Goal: Find contact information: Find contact information

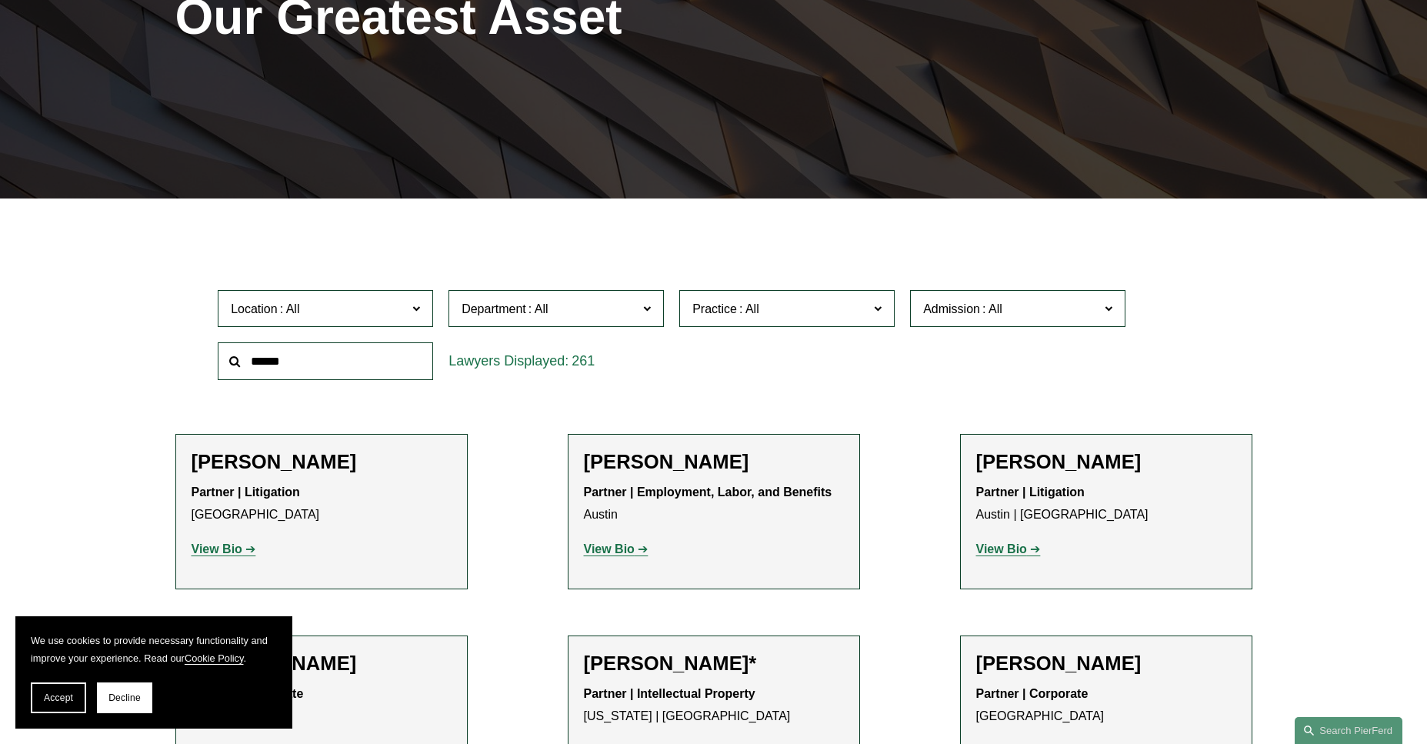
scroll to position [262, 0]
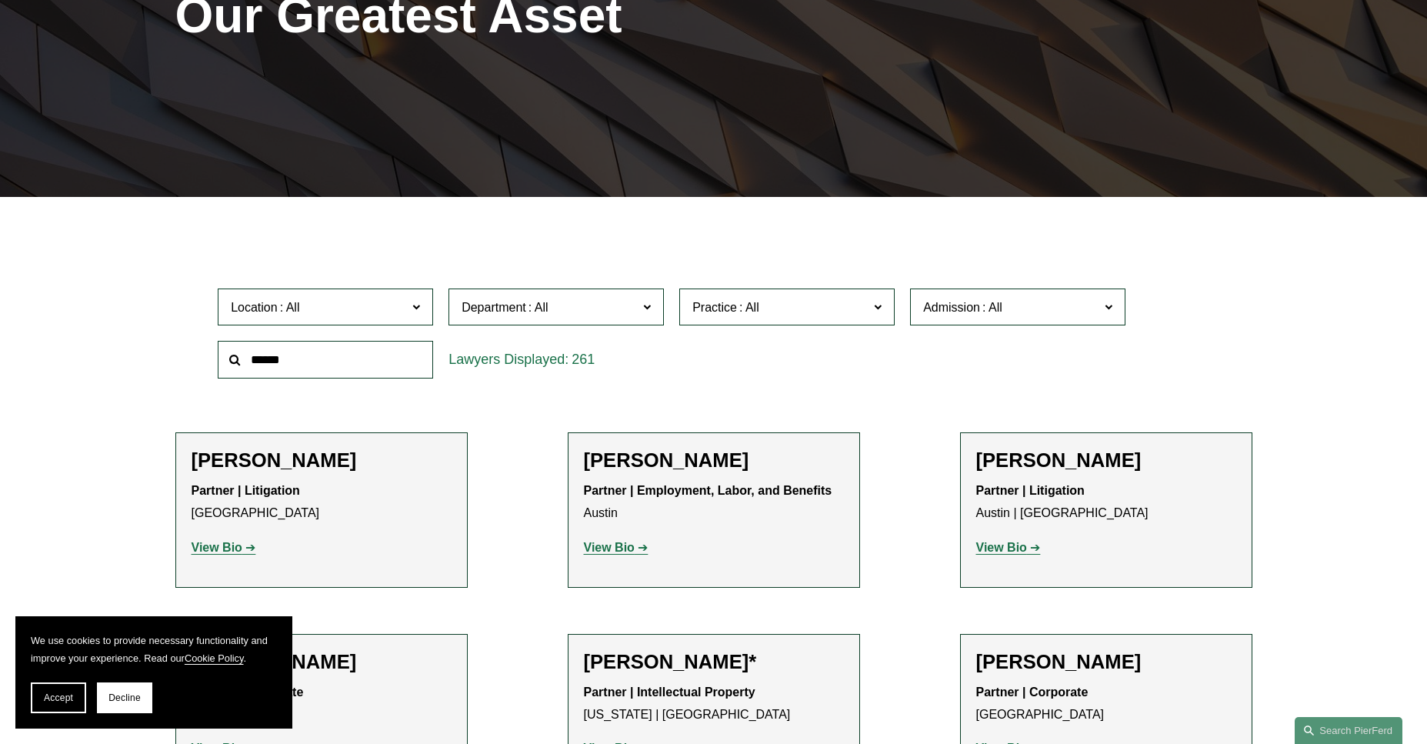
click at [418, 305] on span at bounding box center [416, 306] width 8 height 20
click at [1015, 386] on div "Location All [GEOGRAPHIC_DATA] [GEOGRAPHIC_DATA] [GEOGRAPHIC_DATA] [GEOGRAPHIC_…" at bounding box center [713, 333] width 1007 height 105
click at [618, 361] on div "261" at bounding box center [556, 360] width 215 height 38
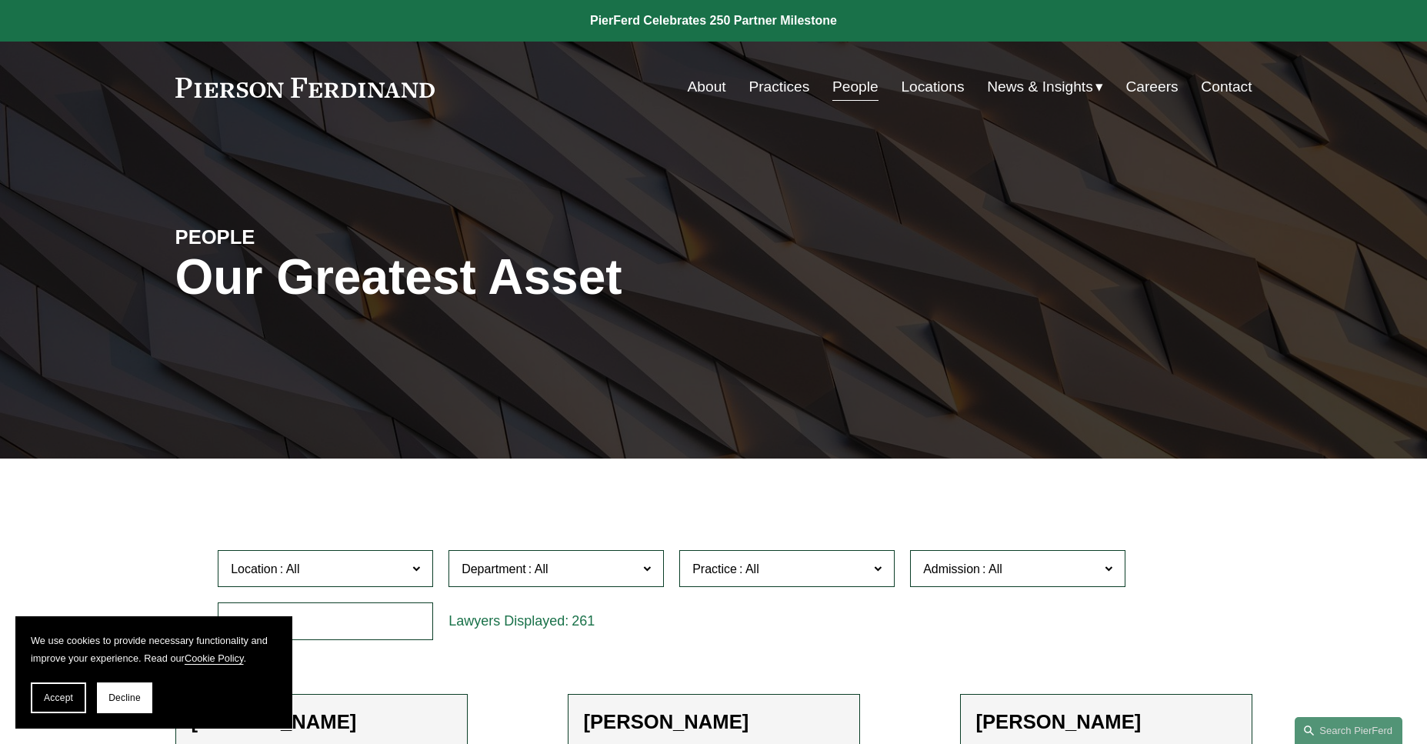
click at [884, 570] on label "Practice" at bounding box center [786, 569] width 215 height 38
click at [0, 0] on link "Securities" at bounding box center [0, 0] width 0 height 0
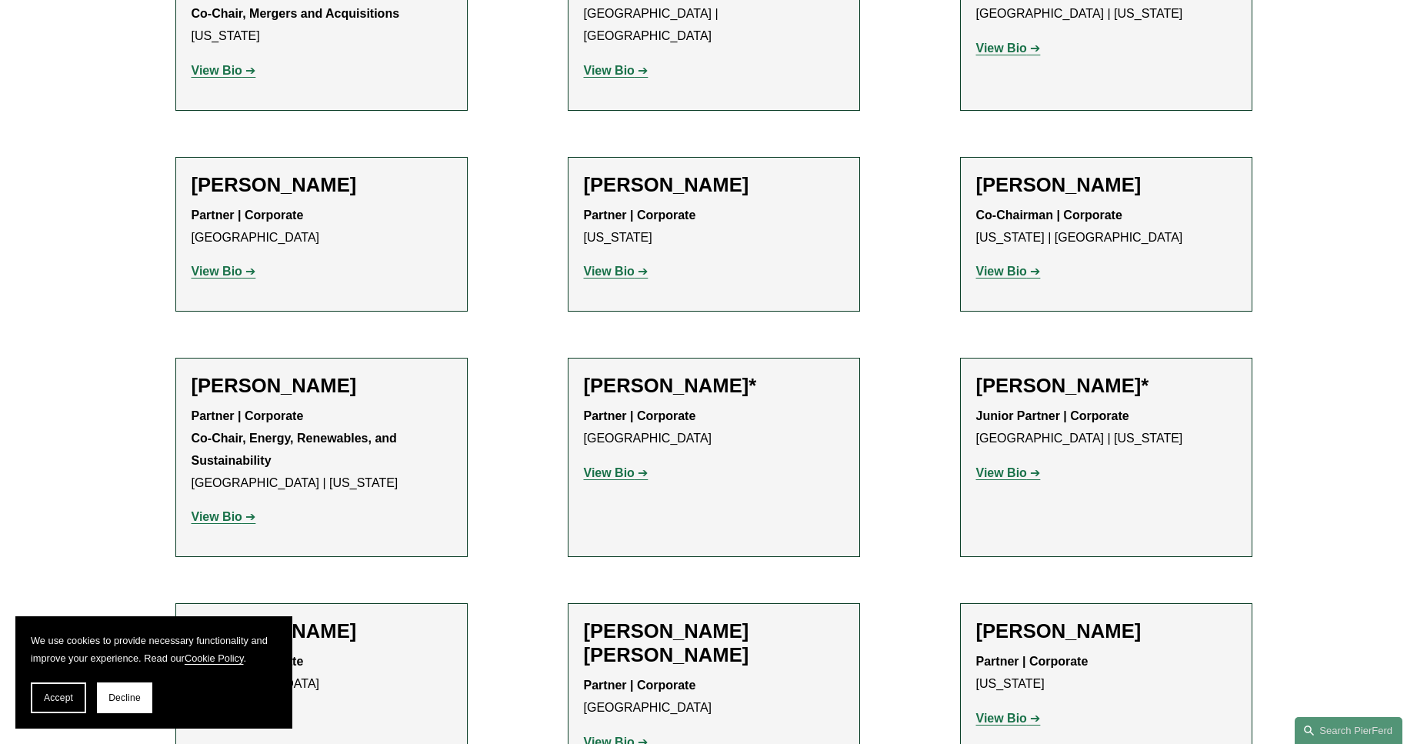
scroll to position [2262, 0]
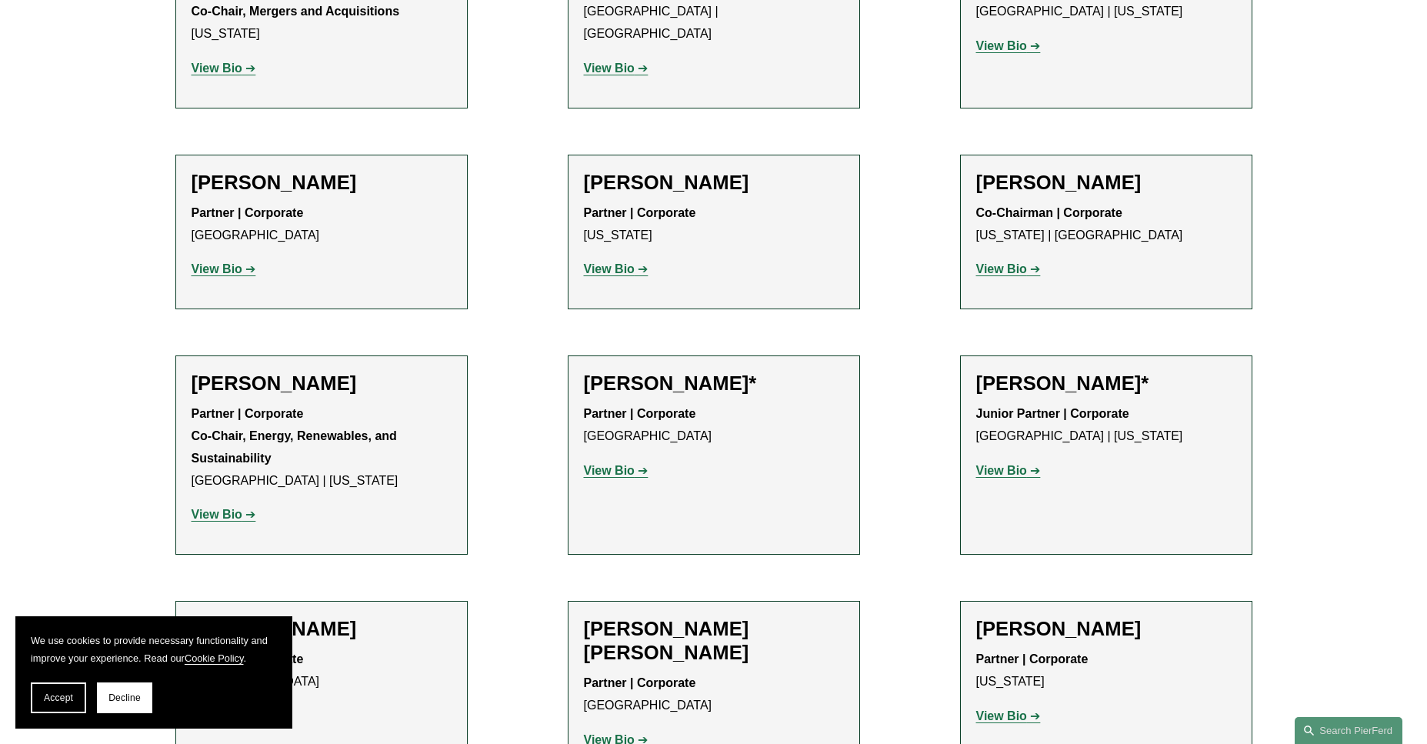
click at [1016, 464] on strong "View Bio" at bounding box center [1001, 470] width 51 height 13
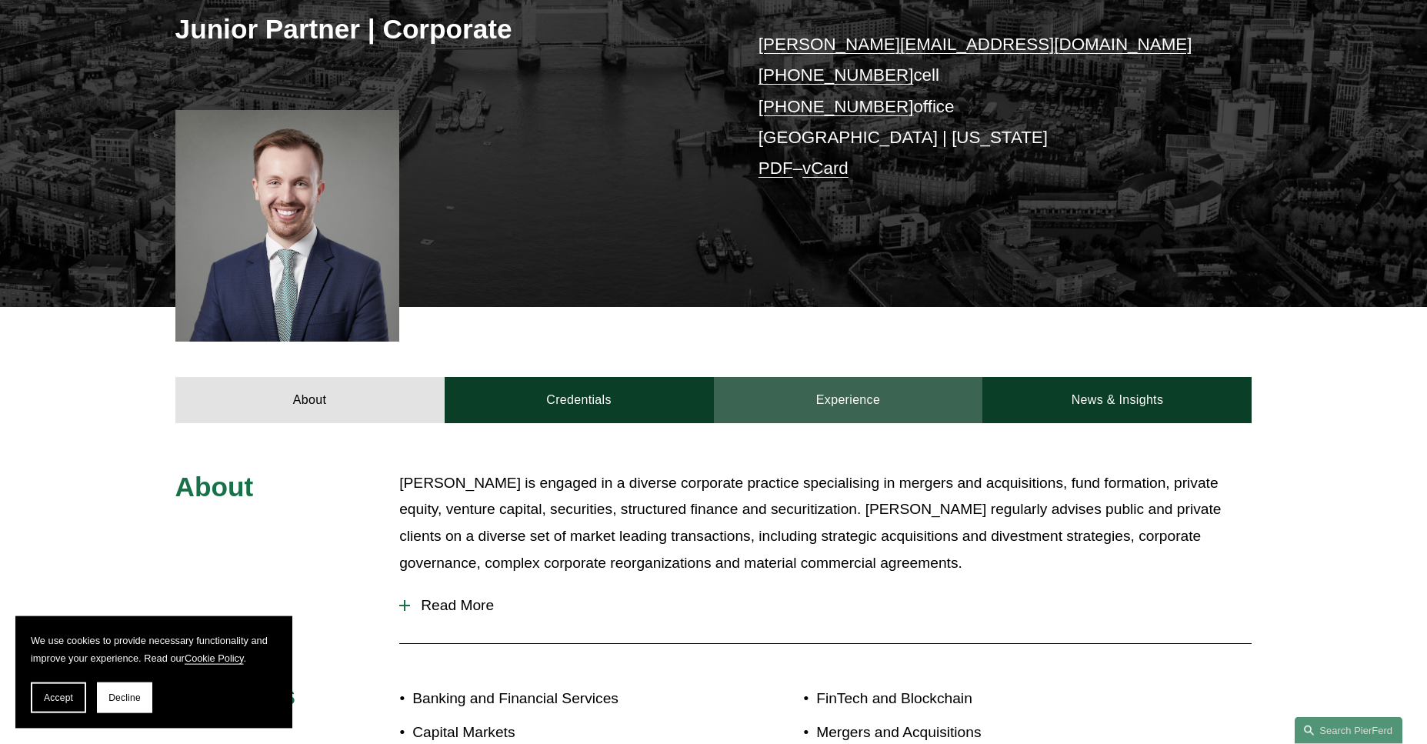
scroll to position [312, 0]
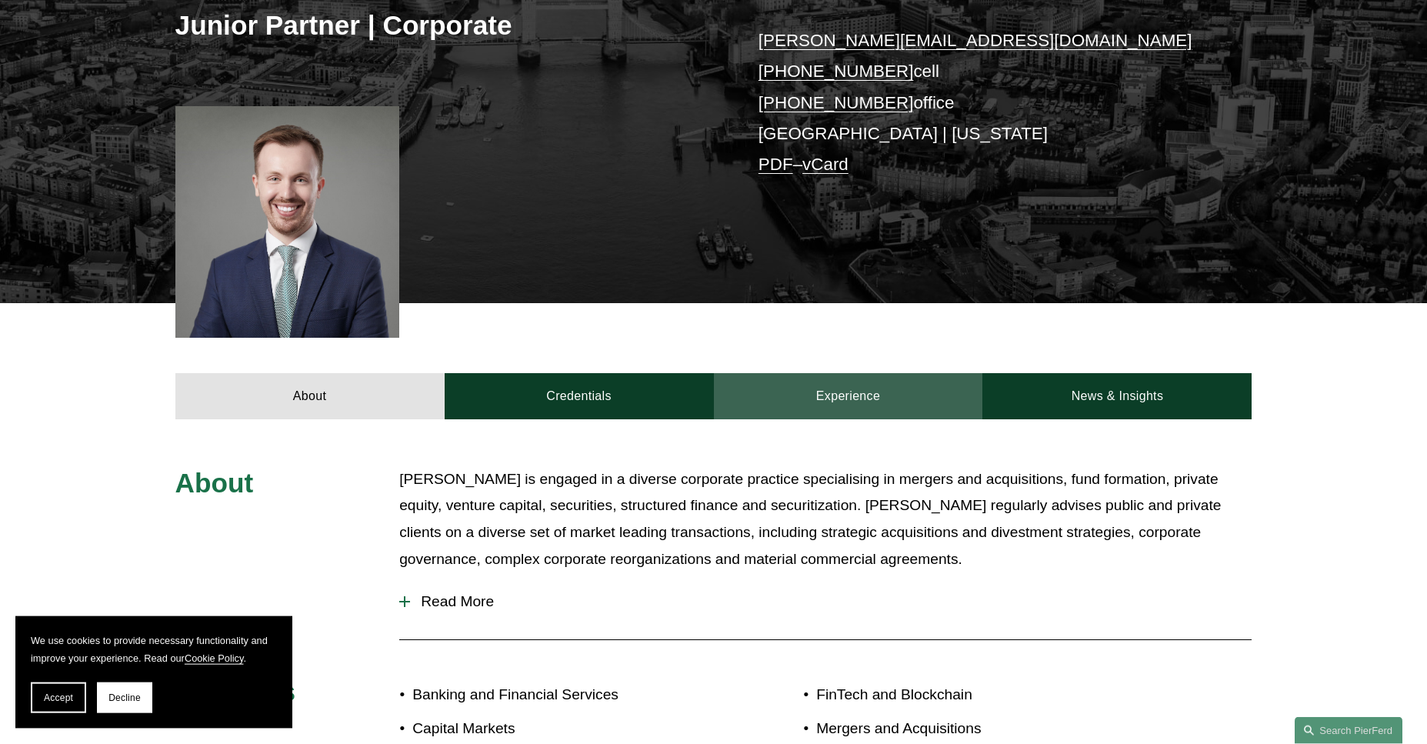
click at [862, 399] on link "Experience" at bounding box center [848, 396] width 269 height 46
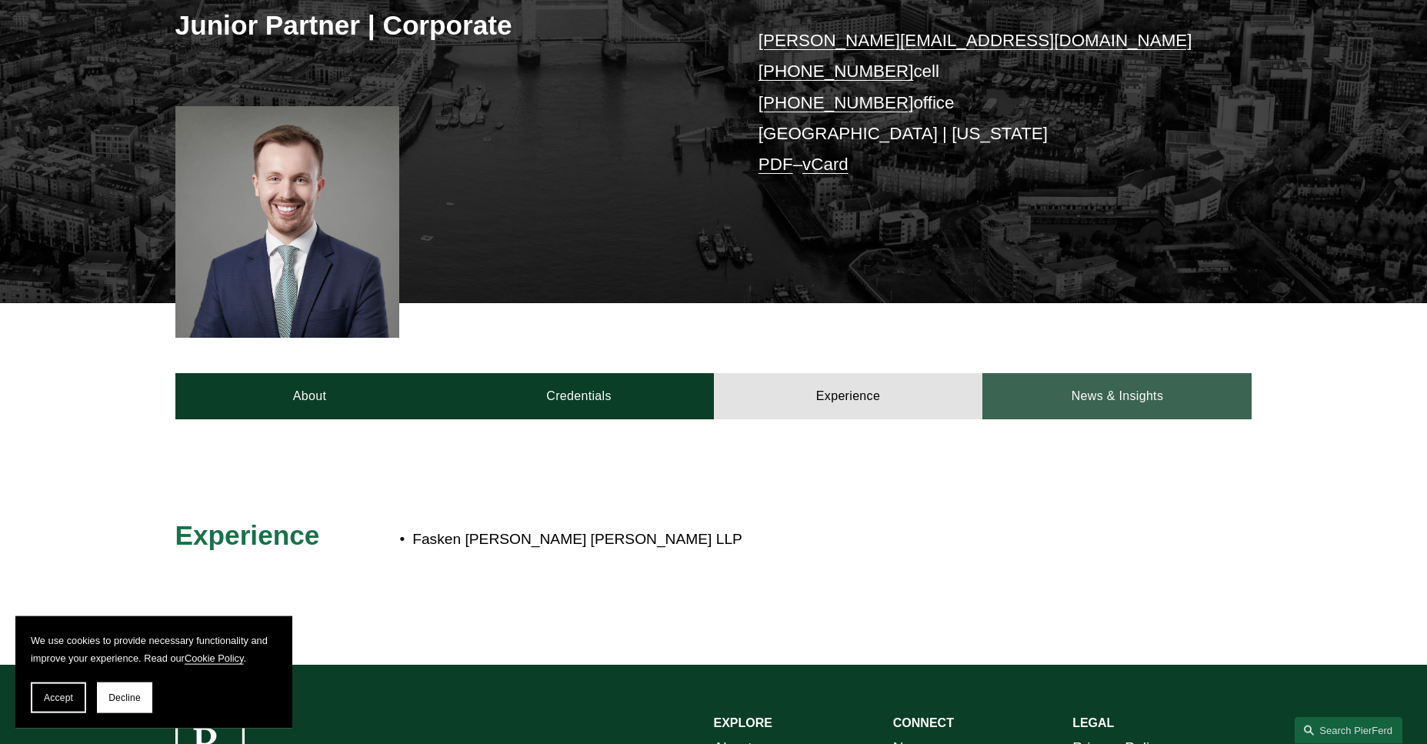
click at [1102, 401] on link "News & Insights" at bounding box center [1116, 396] width 269 height 46
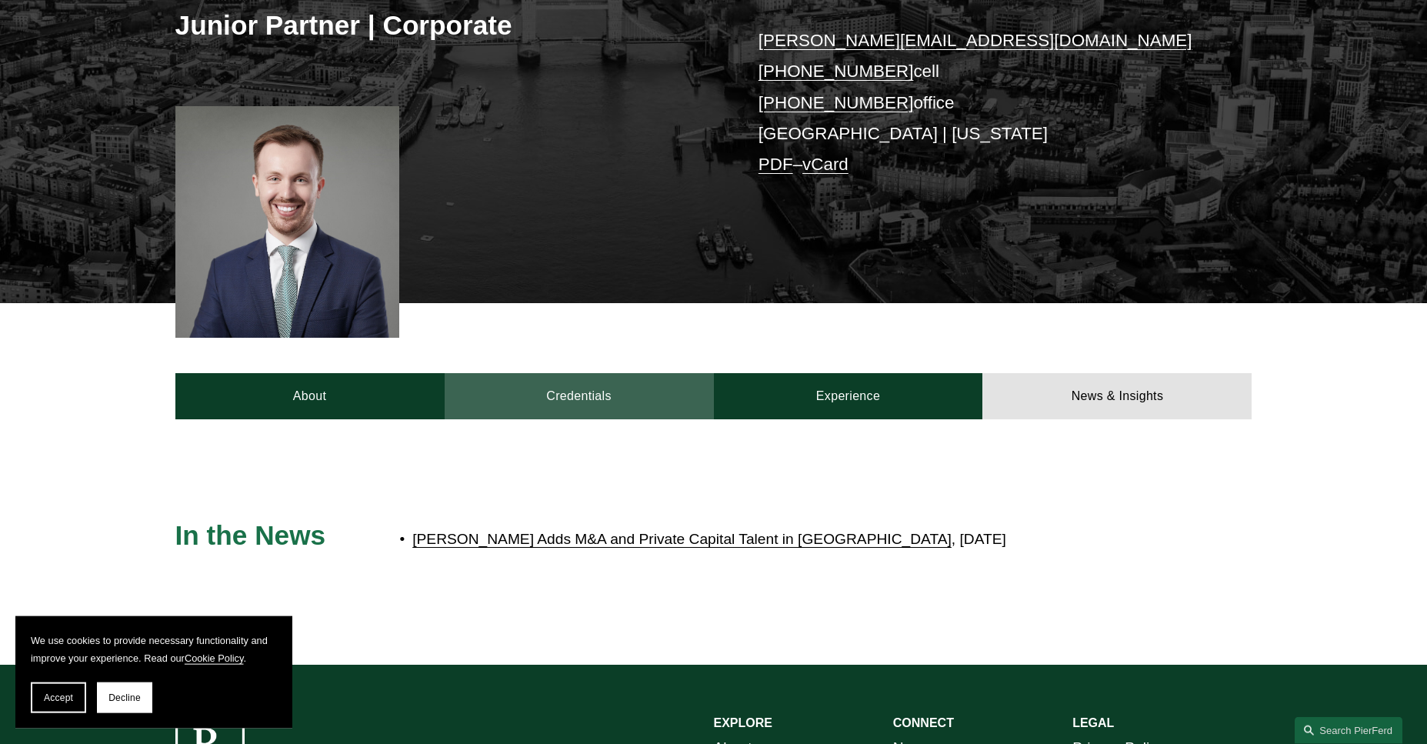
click at [572, 402] on link "Credentials" at bounding box center [579, 396] width 269 height 46
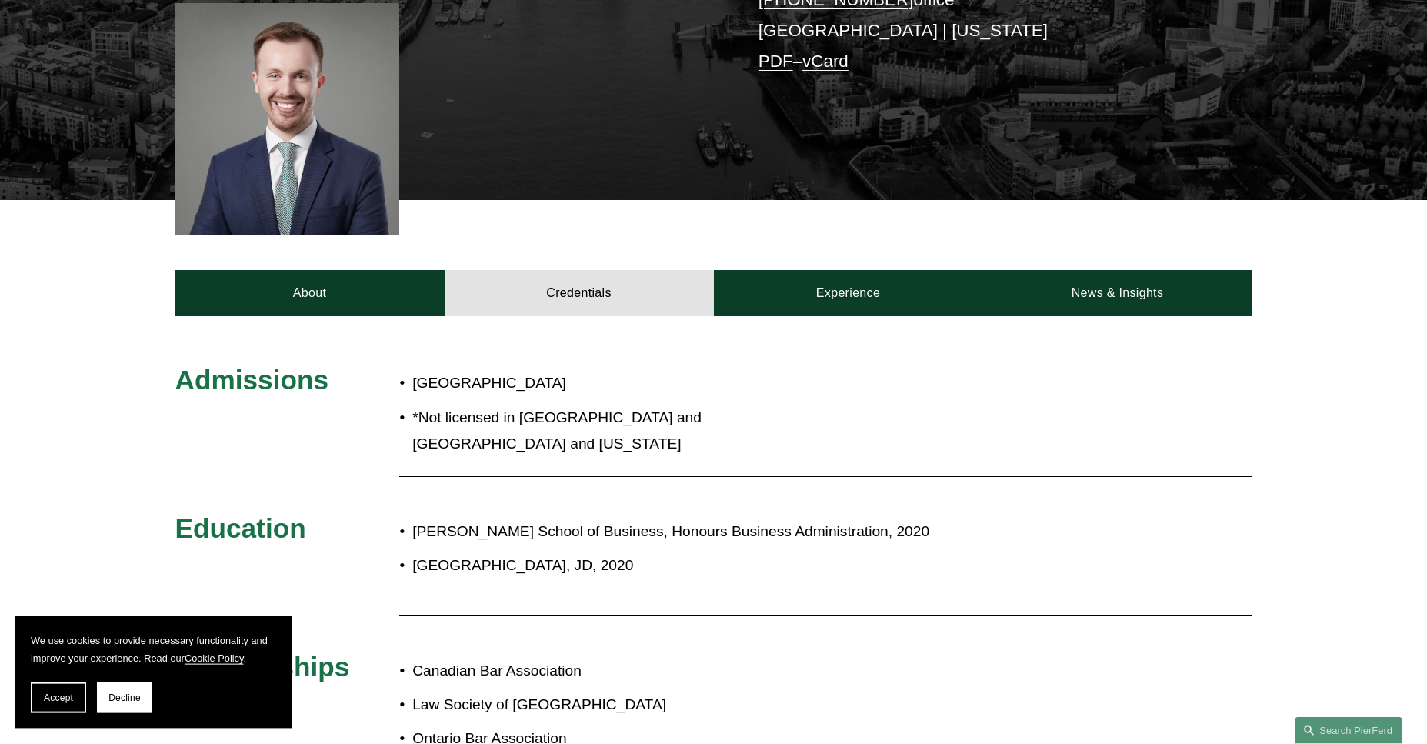
scroll to position [0, 0]
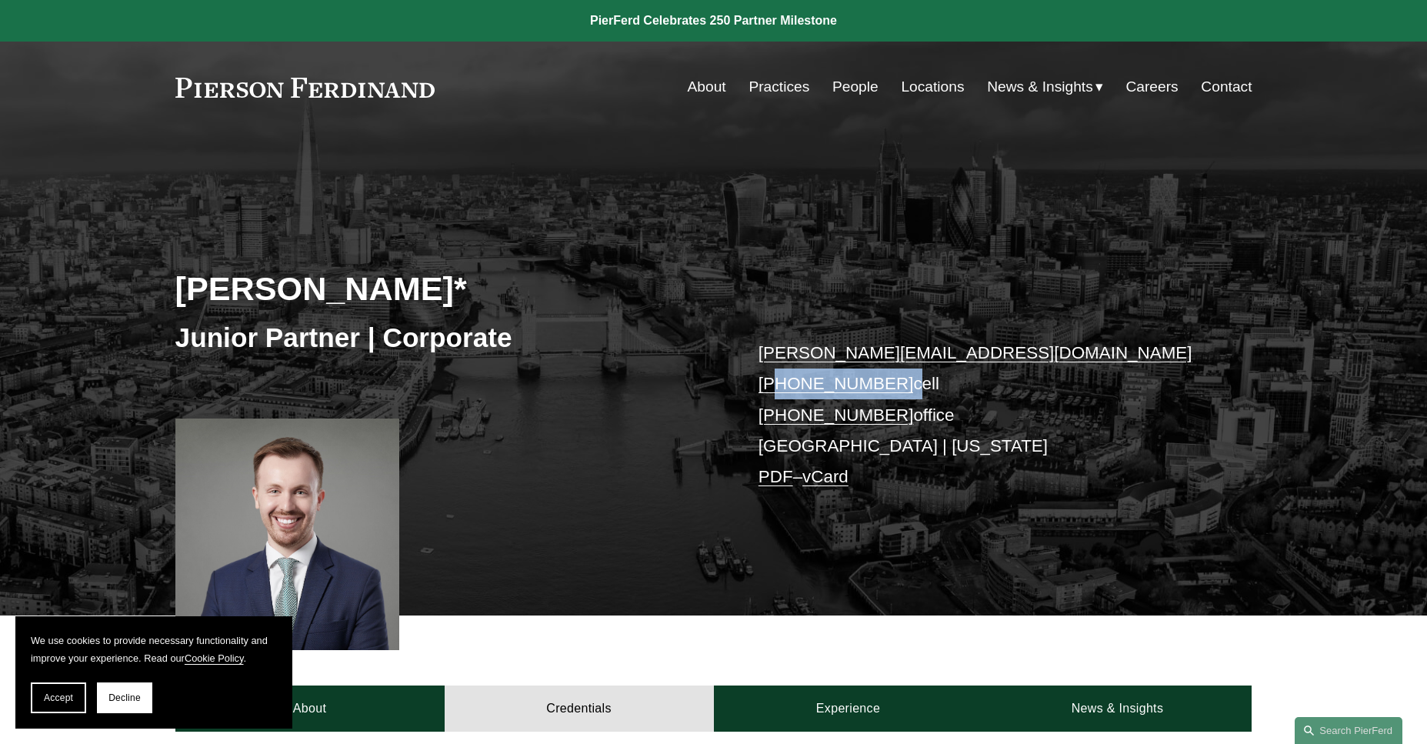
drag, startPoint x: 892, startPoint y: 389, endPoint x: 775, endPoint y: 389, distance: 116.9
click at [775, 389] on p "[PERSON_NAME][EMAIL_ADDRESS][DOMAIN_NAME] [PHONE_NUMBER] cell [PHONE_NUMBER] of…" at bounding box center [983, 415] width 449 height 155
copy p "[PHONE_NUMBER]"
